Goal: Transaction & Acquisition: Subscribe to service/newsletter

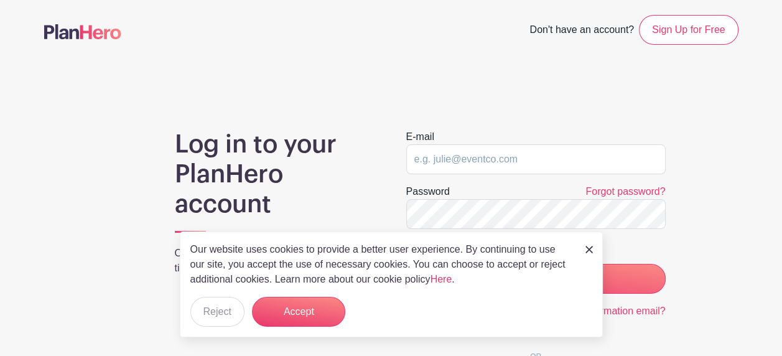
click at [592, 248] on img at bounding box center [588, 249] width 7 height 7
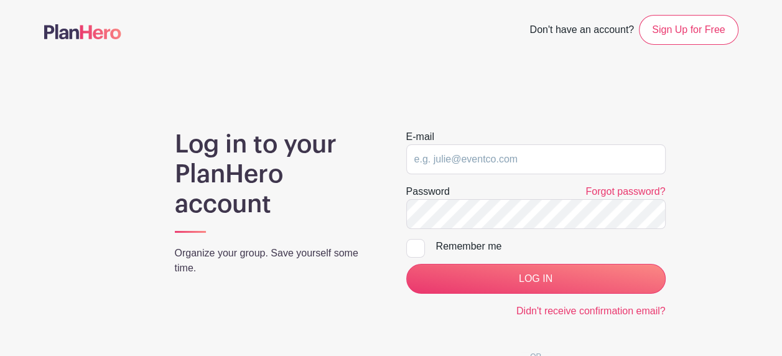
click at [86, 30] on img at bounding box center [82, 31] width 77 height 15
click at [660, 26] on link "Sign Up for Free" at bounding box center [688, 30] width 99 height 30
